Goal: Entertainment & Leisure: Consume media (video, audio)

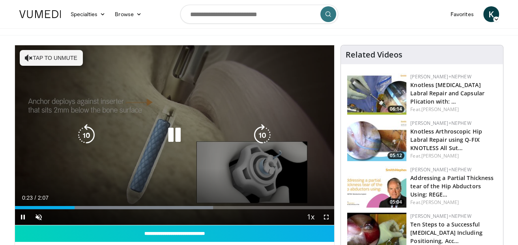
click at [177, 134] on icon "Video Player" at bounding box center [174, 135] width 22 height 22
